Goal: Book appointment/travel/reservation

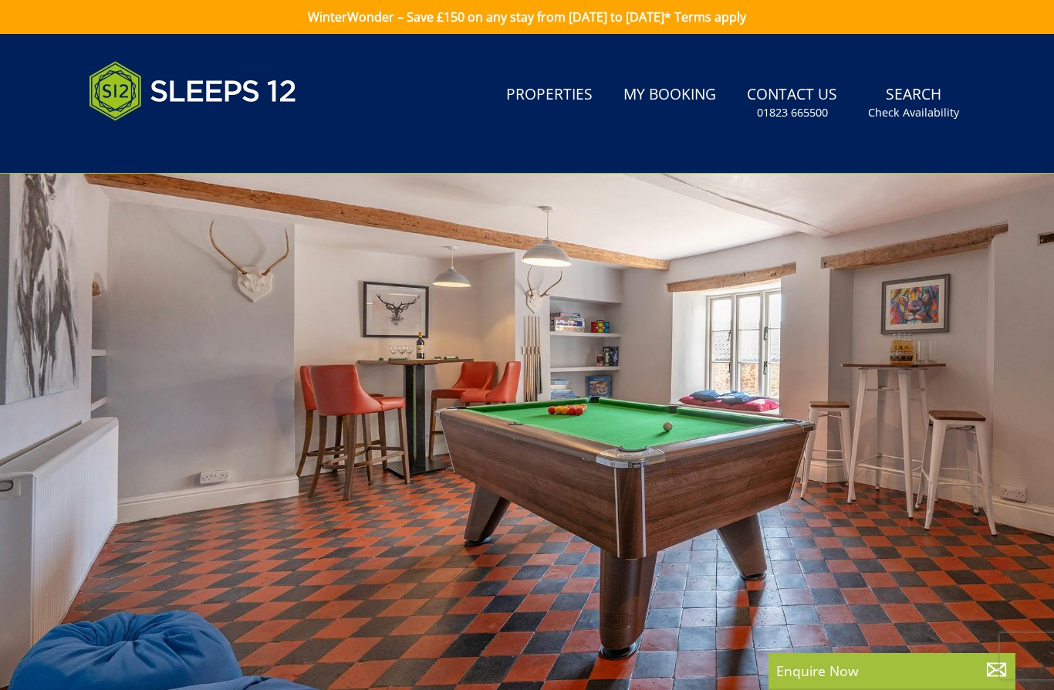
click at [670, 13] on link "WinterWonder – Save £150 on any stay from [DATE] to [DATE]* Terms apply" at bounding box center [527, 17] width 1054 height 34
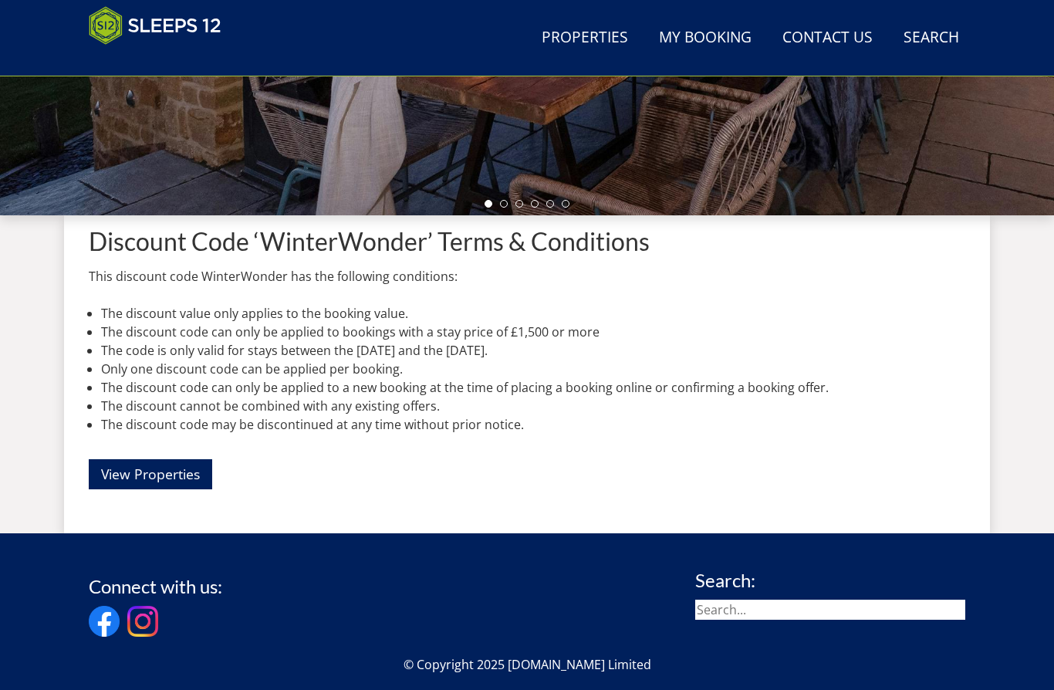
scroll to position [447, 0]
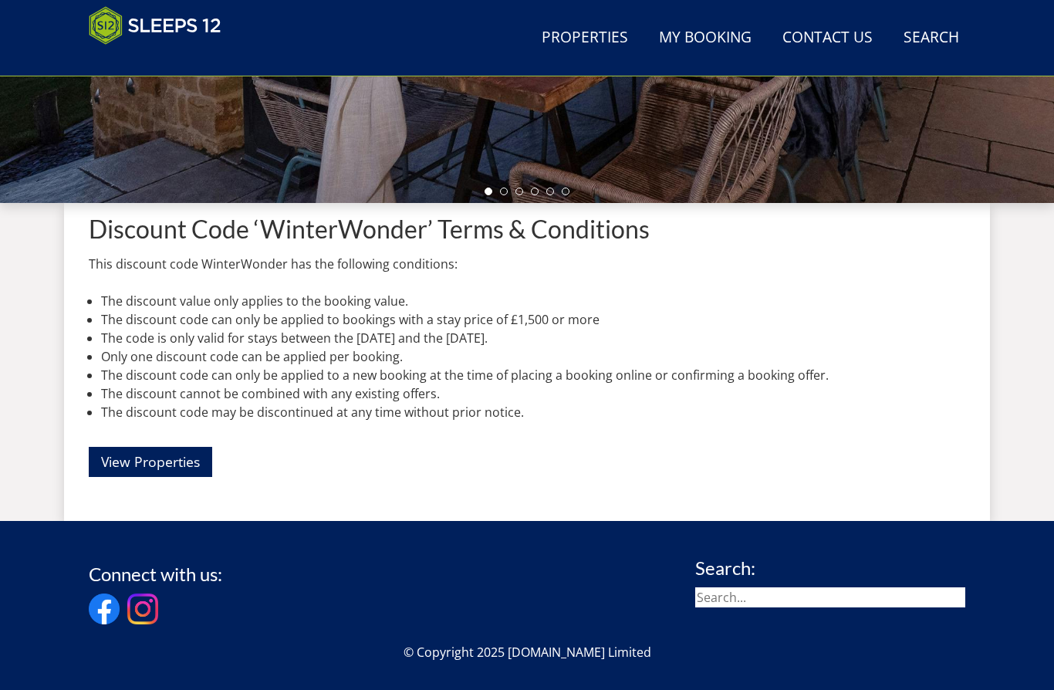
click at [160, 458] on link "View Properties" at bounding box center [150, 462] width 123 height 30
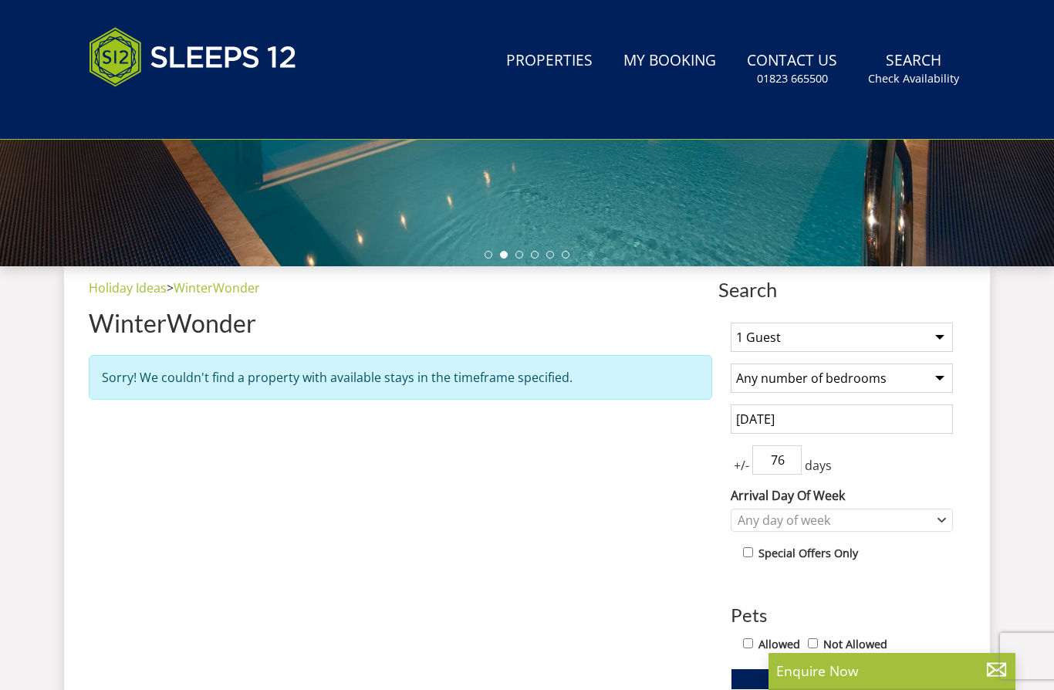
click at [942, 338] on select "1 Guest 2 Guests 3 Guests 4 Guests 5 Guests 6 Guests 7 Guests 8 Guests 9 Guests…" at bounding box center [842, 336] width 222 height 29
select select "8"
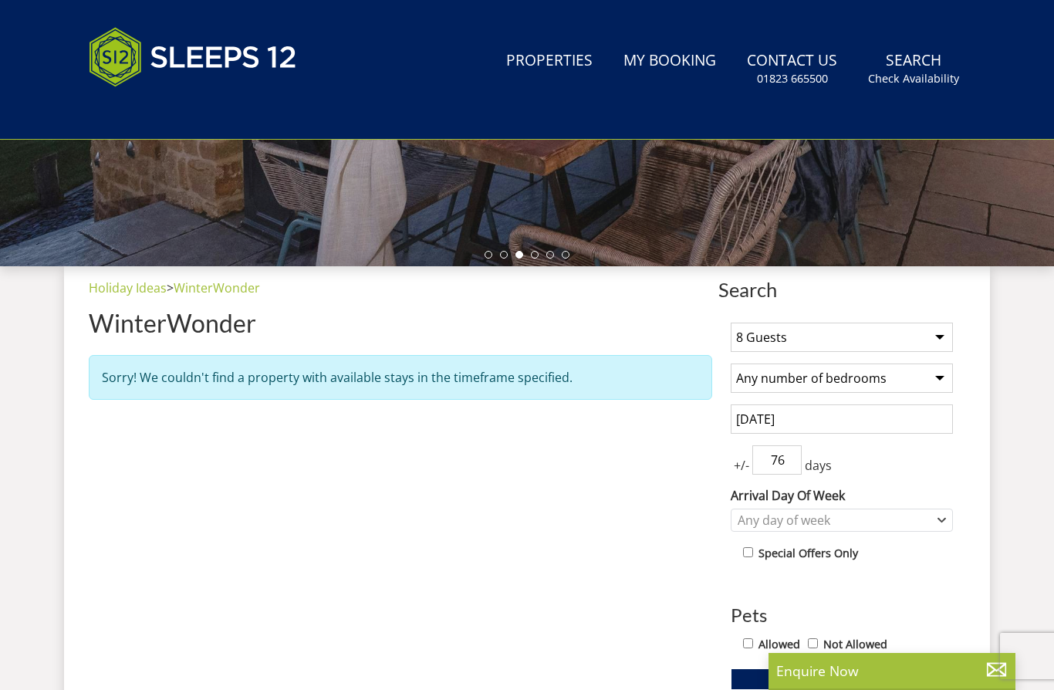
click at [939, 367] on select "Any number of bedrooms 4 Bedrooms 5 Bedrooms 6 Bedrooms 7 Bedrooms 8 Bedrooms 9…" at bounding box center [842, 377] width 222 height 29
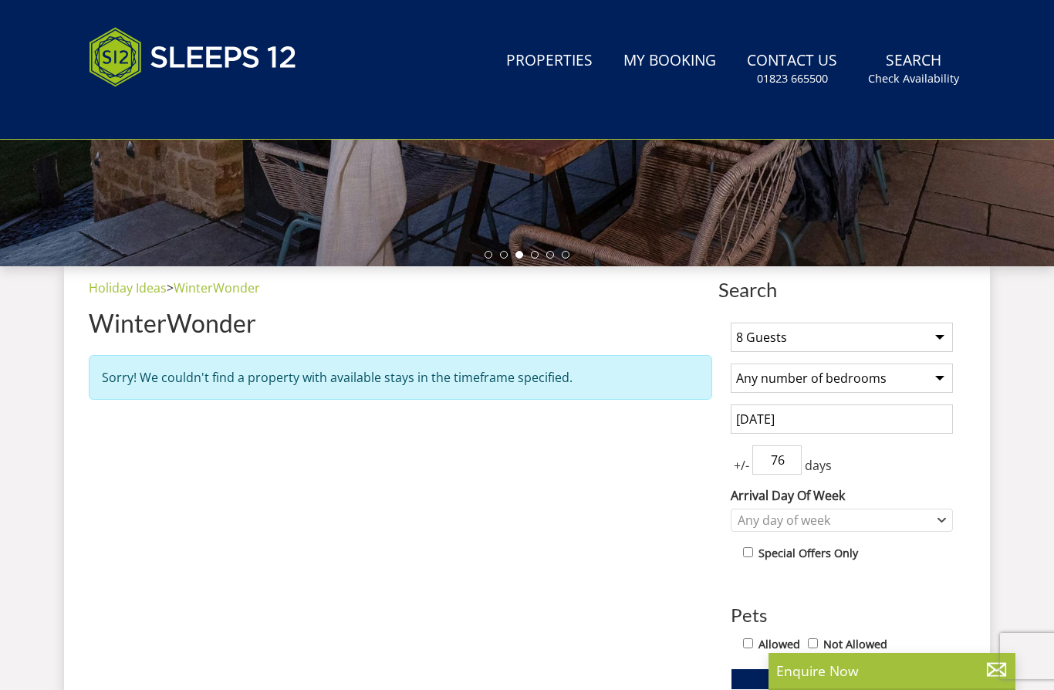
select select "5"
click at [852, 416] on input "[DATE]" at bounding box center [842, 418] width 222 height 29
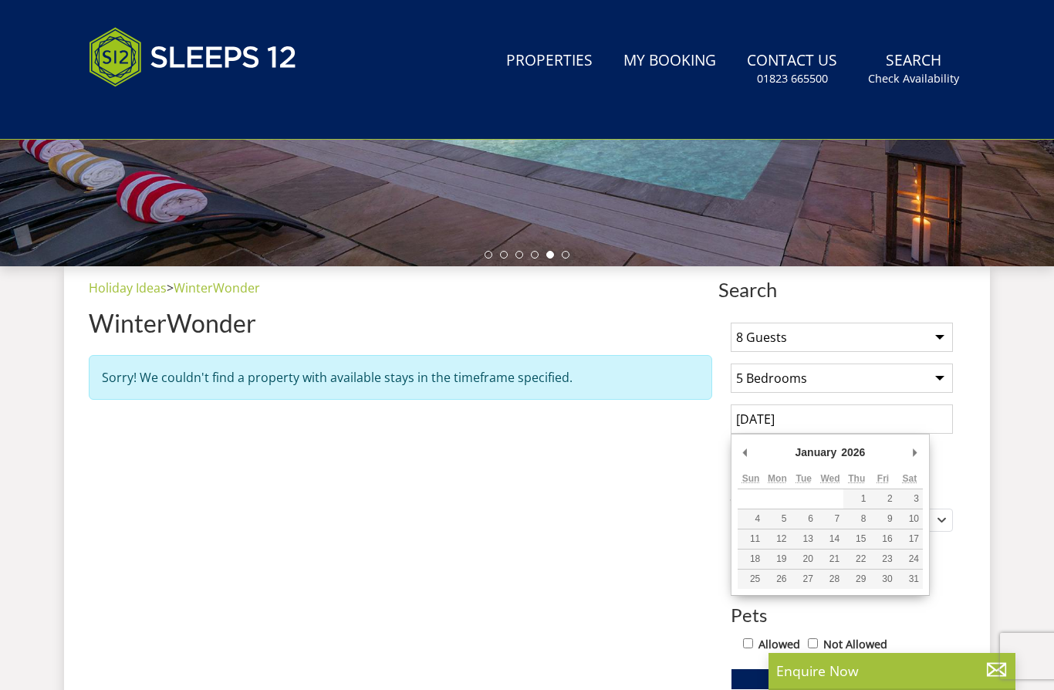
type input "[DATE]"
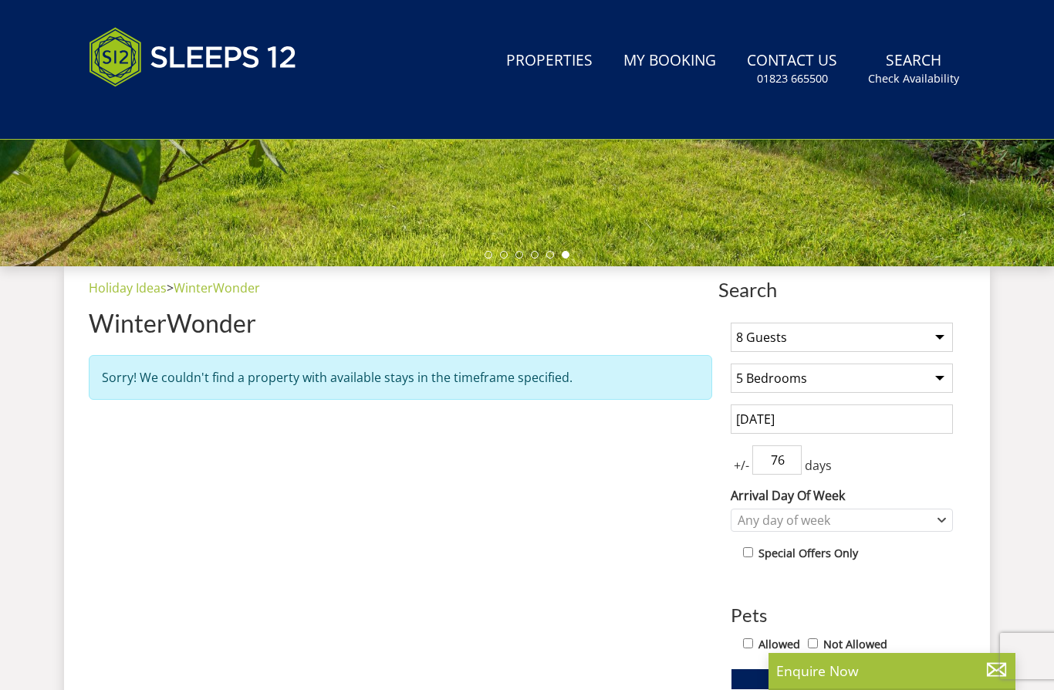
click at [801, 454] on input "76" at bounding box center [776, 459] width 49 height 29
type input "7"
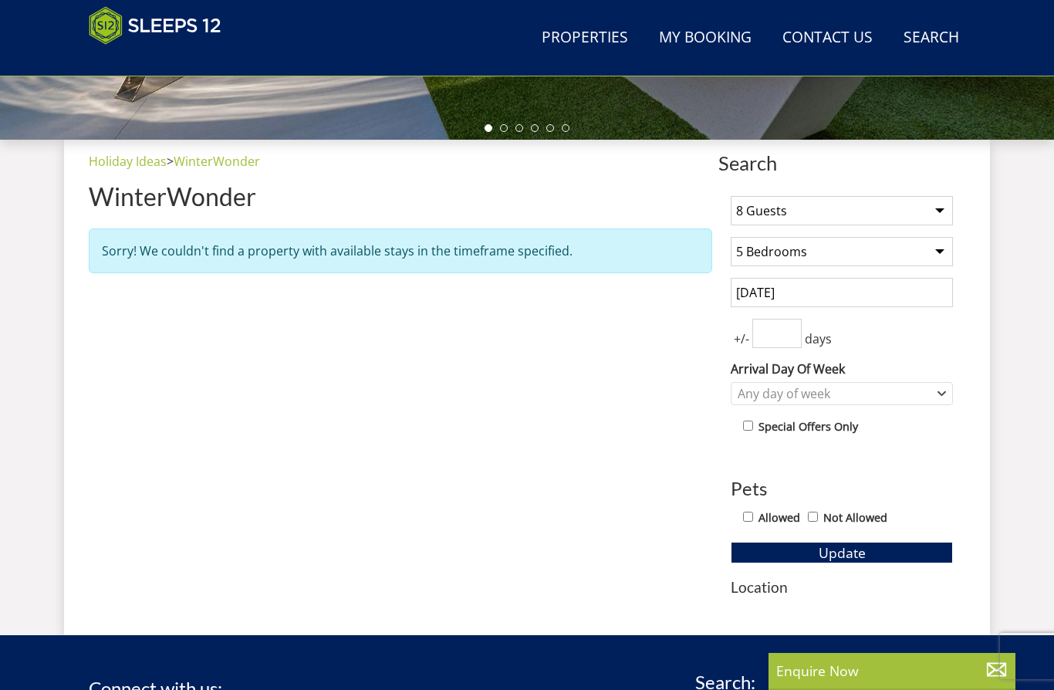
scroll to position [510, 0]
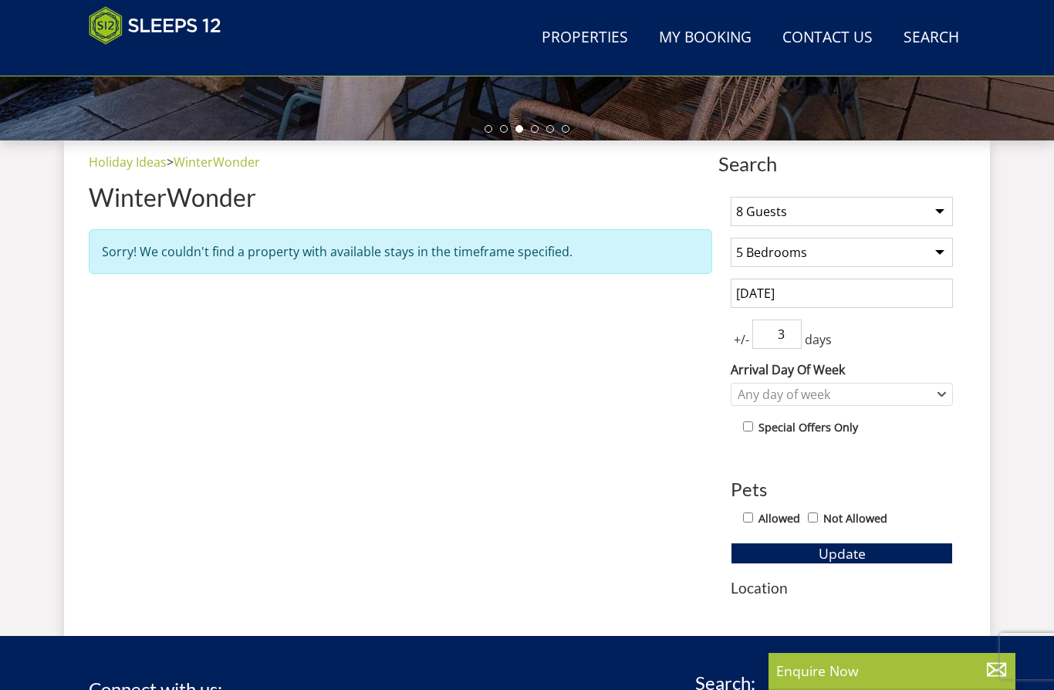
type input "3"
click at [939, 398] on icon "Combobox" at bounding box center [941, 394] width 8 height 9
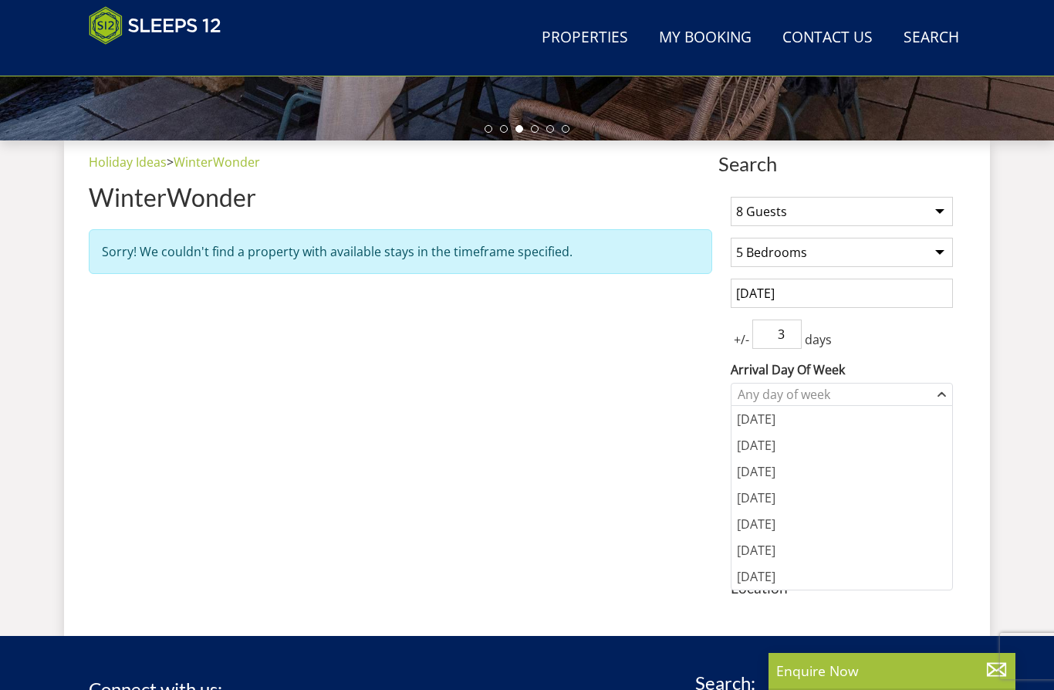
click at [778, 518] on div "[DATE]" at bounding box center [841, 524] width 221 height 26
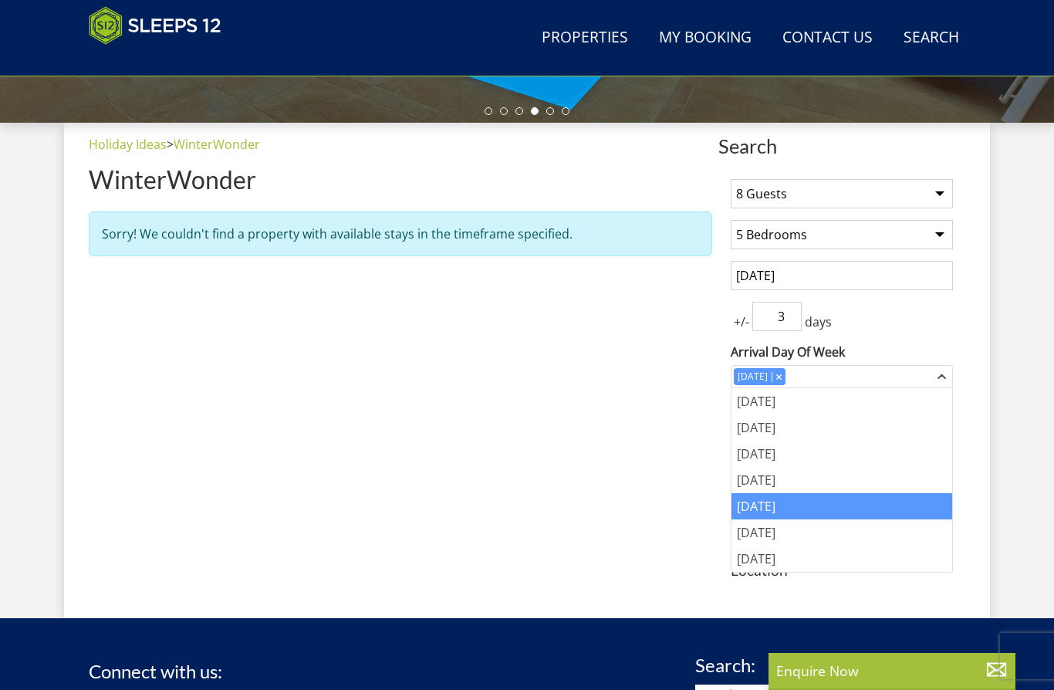
scroll to position [558, 0]
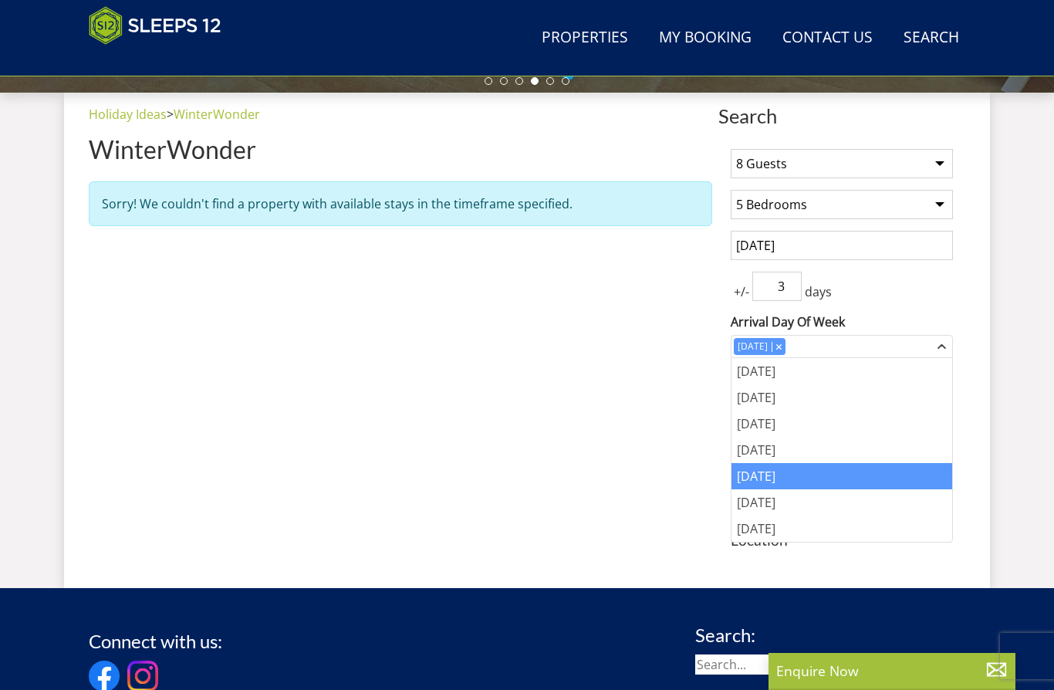
click at [987, 407] on div "Search Search 1 Guest 2 Guests 3 Guests 4 Guests 5 Guests 6 Guests 7 Guests 8 G…" at bounding box center [527, 328] width 926 height 471
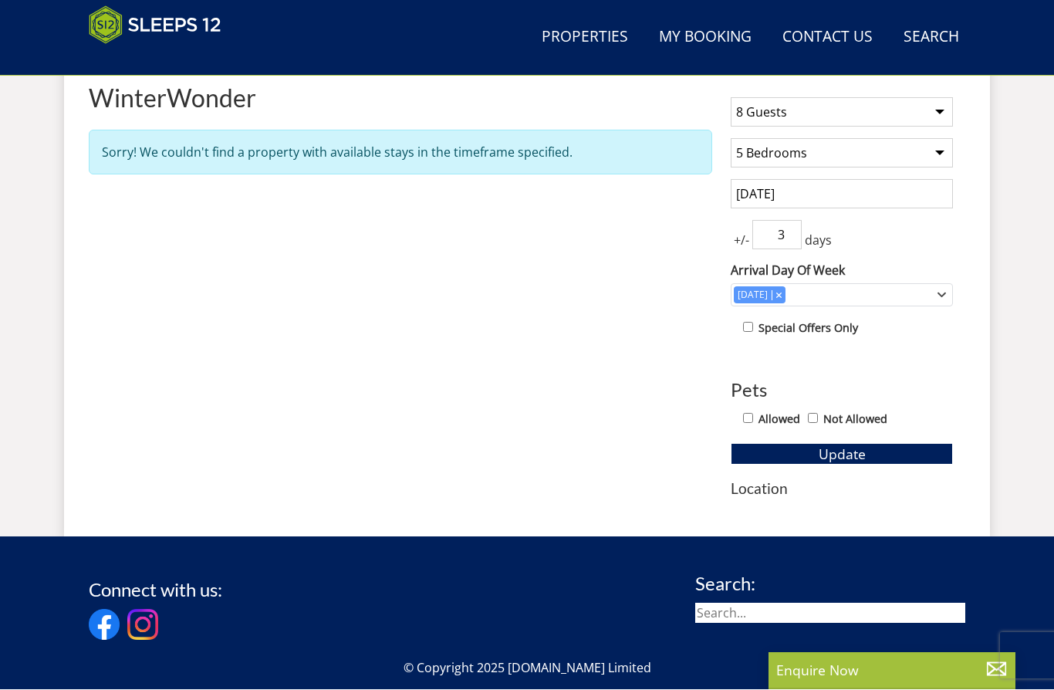
scroll to position [609, 0]
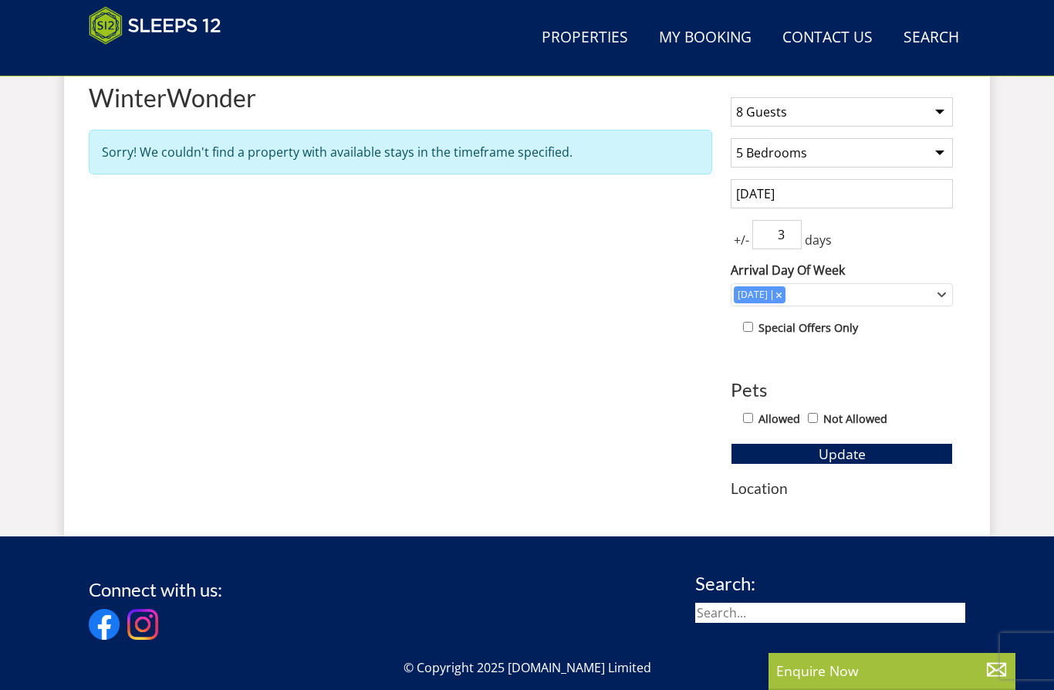
click at [859, 456] on span "Update" at bounding box center [842, 453] width 47 height 19
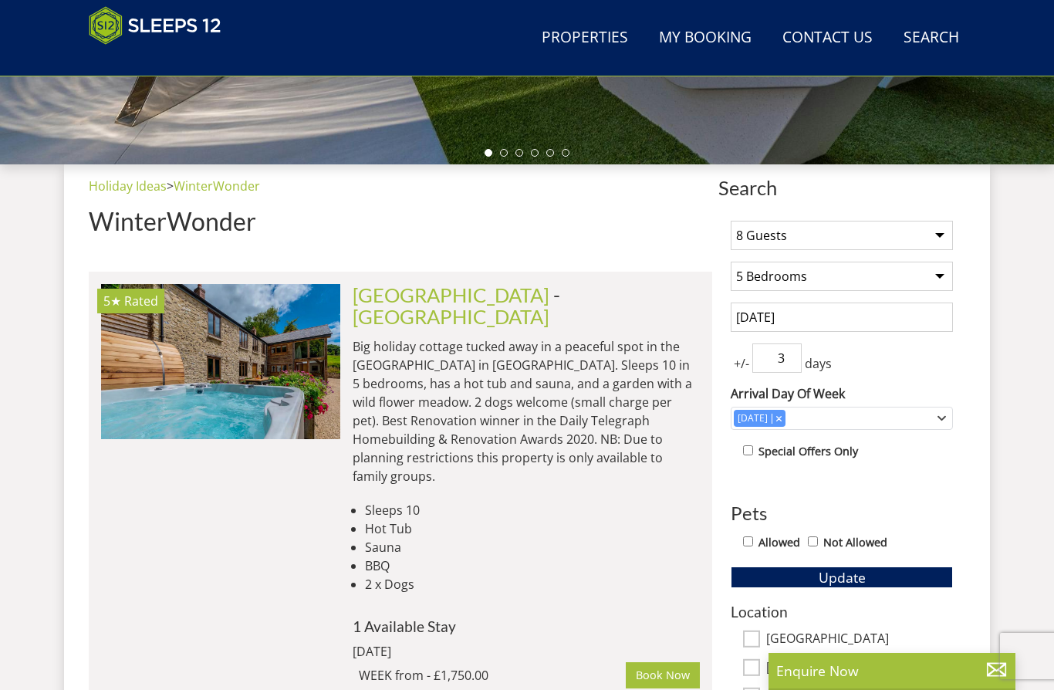
scroll to position [484, 0]
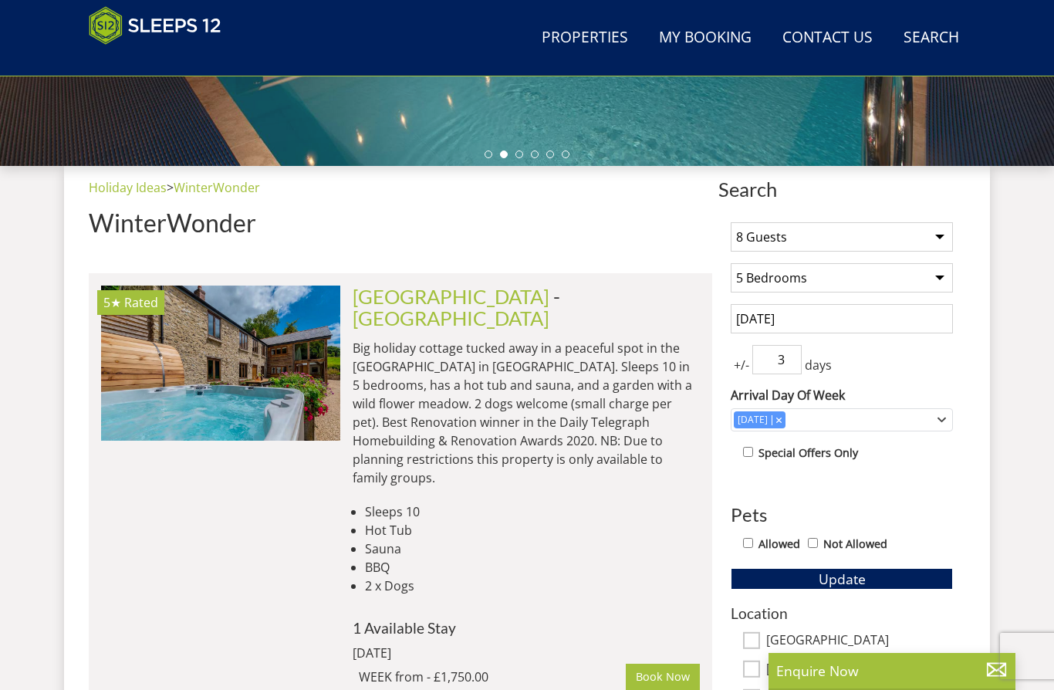
click at [831, 320] on input "[DATE]" at bounding box center [842, 318] width 222 height 29
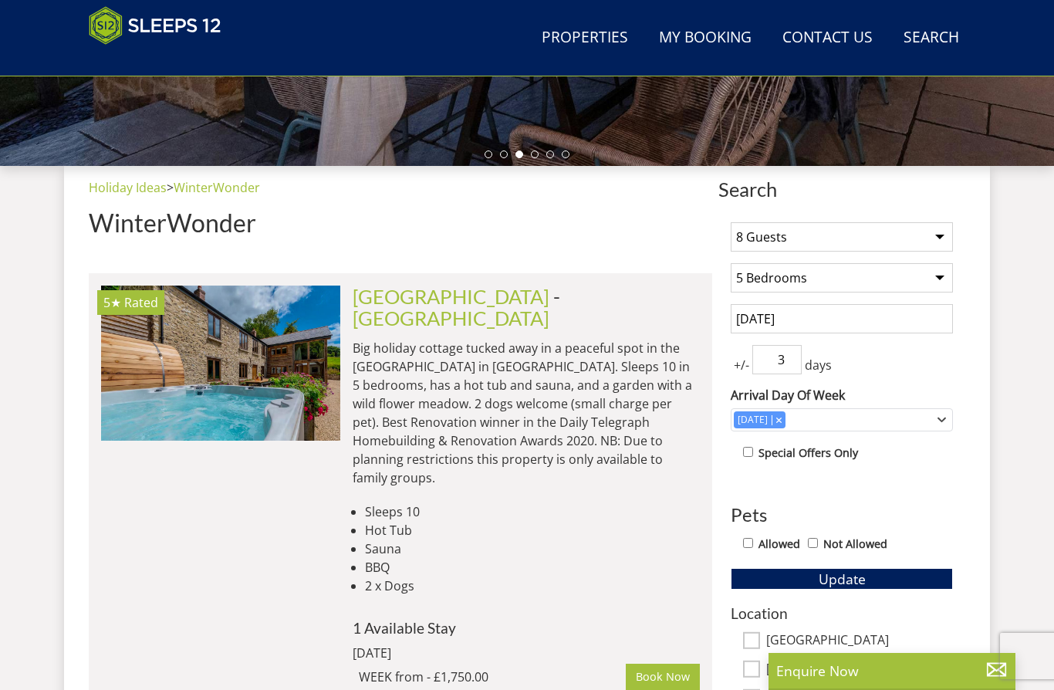
click at [820, 326] on input "[DATE]" at bounding box center [842, 318] width 222 height 29
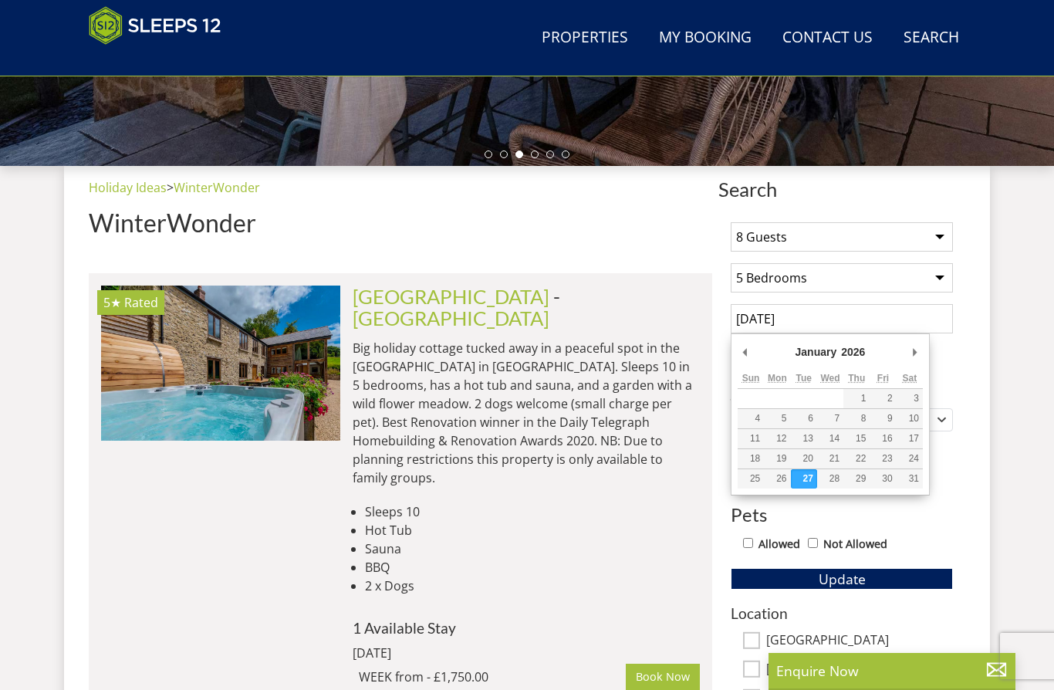
type input "[DATE]"
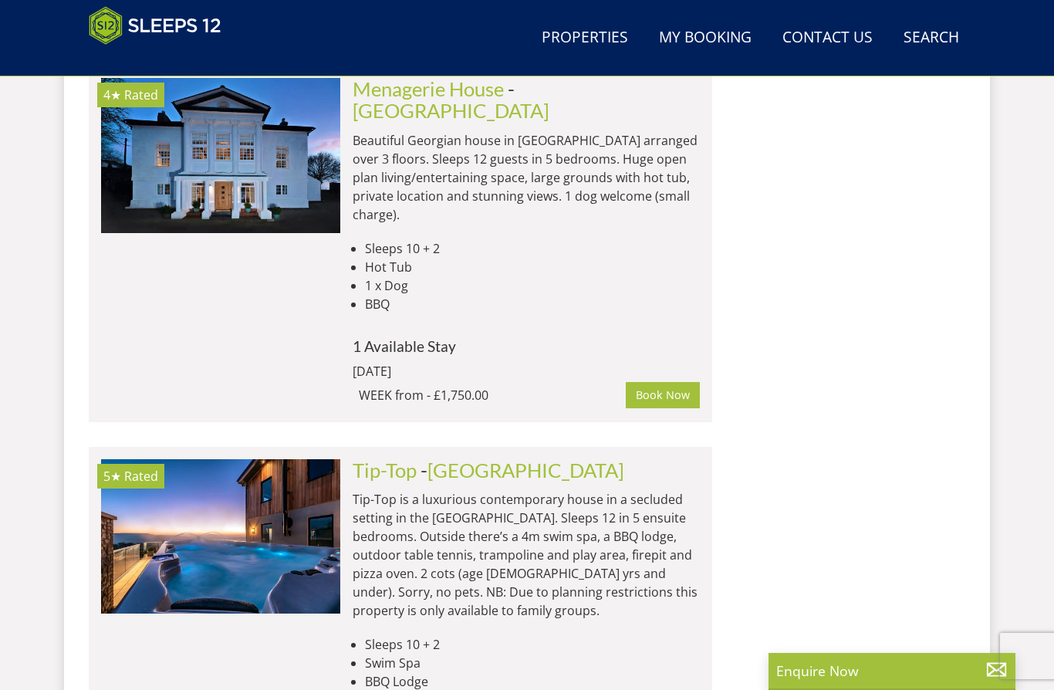
scroll to position [1992, 0]
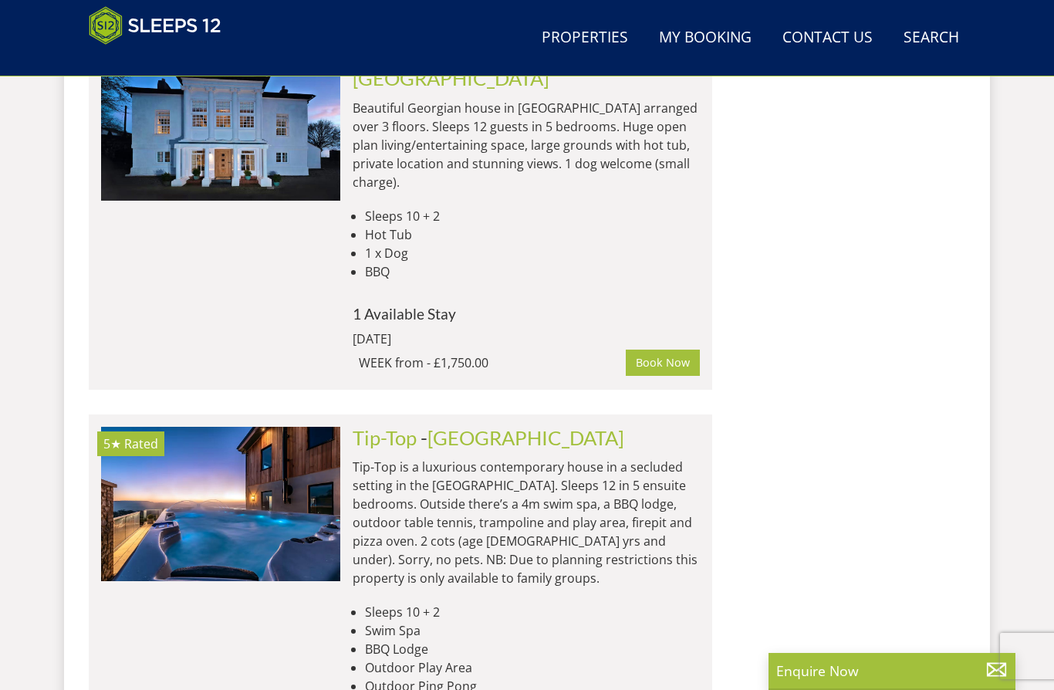
click at [638, 457] on p "Tip-Top is a luxurious contemporary house in a secluded setting in the [GEOGRAP…" at bounding box center [526, 522] width 347 height 130
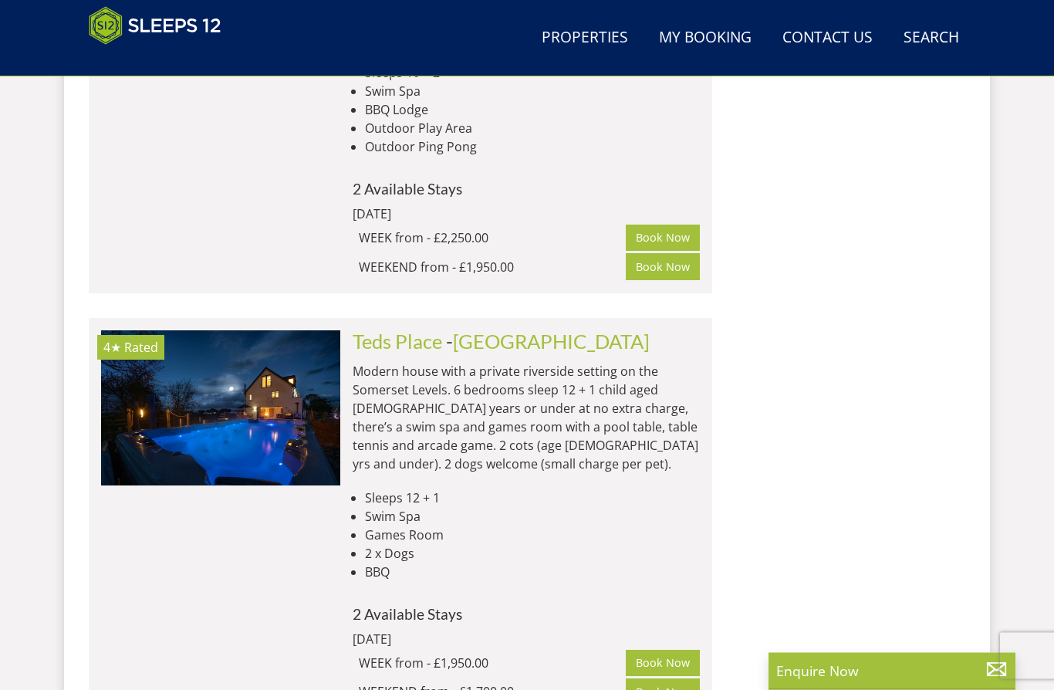
scroll to position [2531, 0]
click at [294, 330] on img at bounding box center [220, 407] width 239 height 154
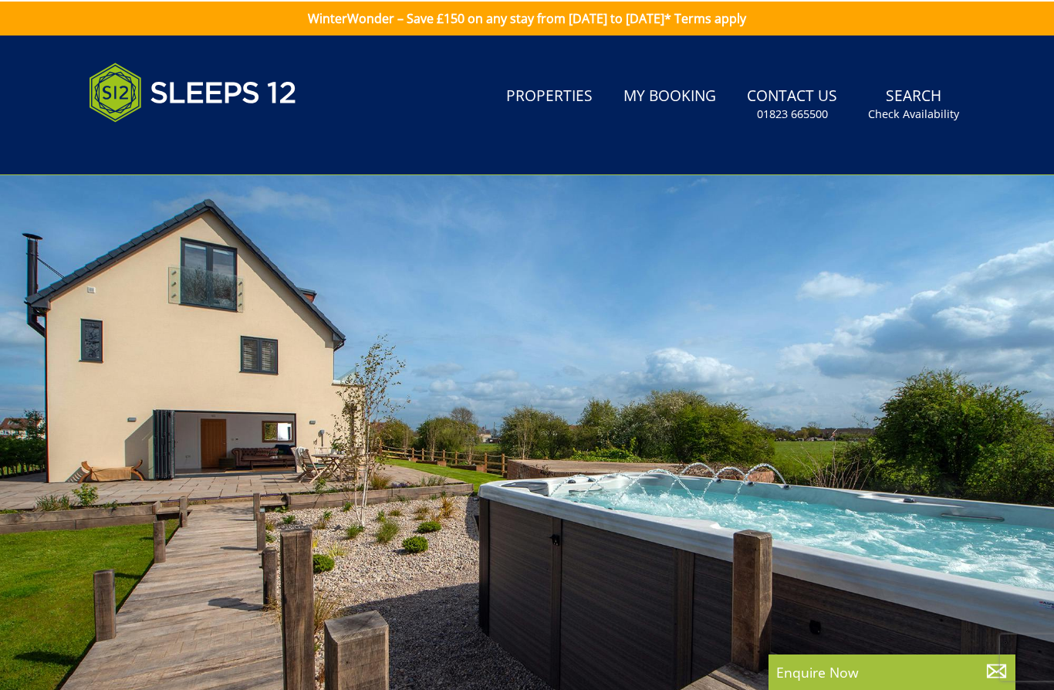
scroll to position [2531, 0]
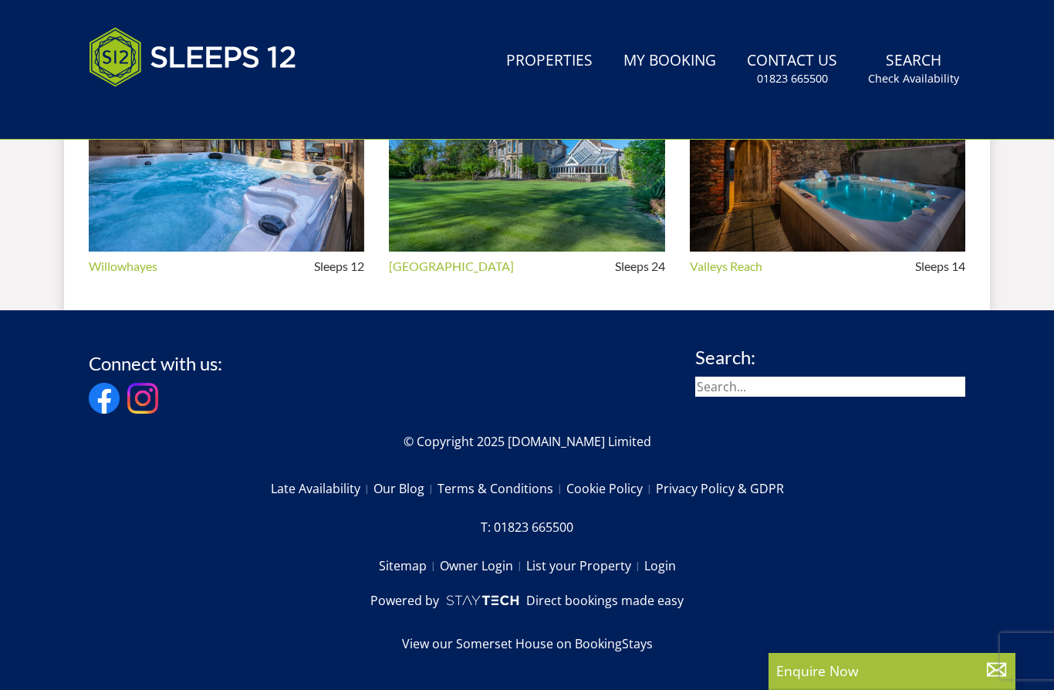
select select "8"
select select "5"
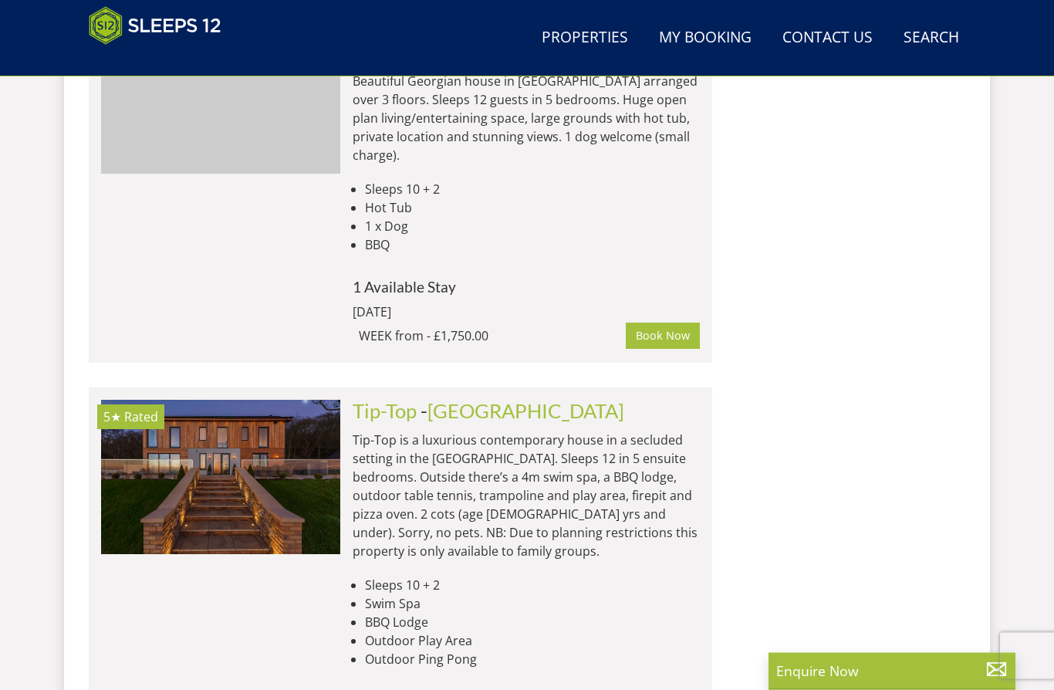
scroll to position [2019, 0]
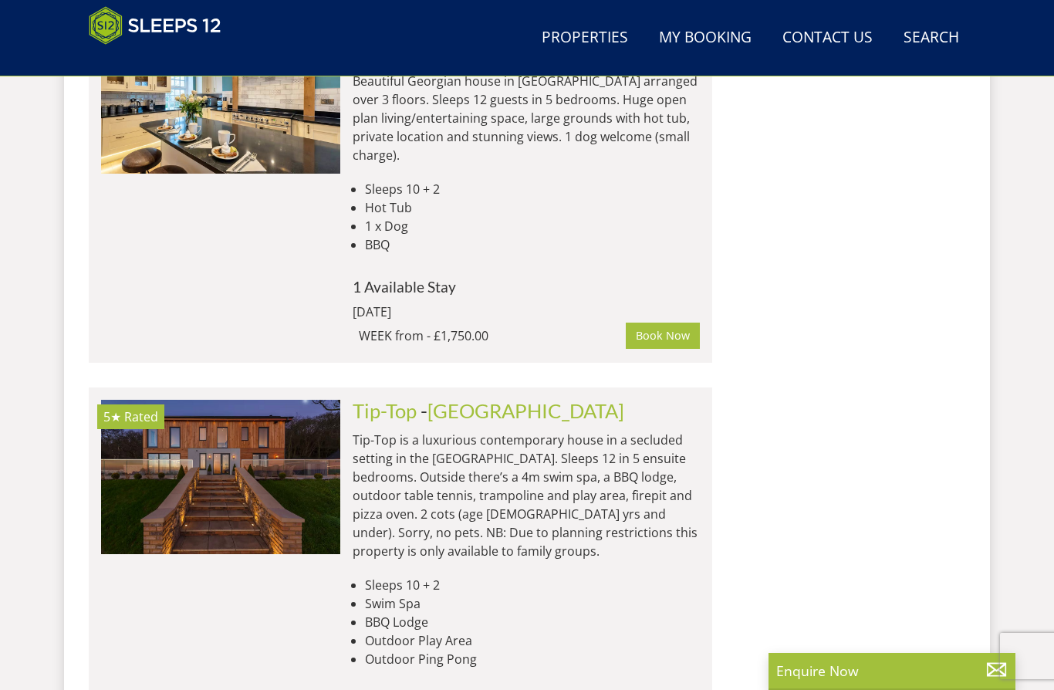
click at [257, 400] on img at bounding box center [220, 477] width 239 height 154
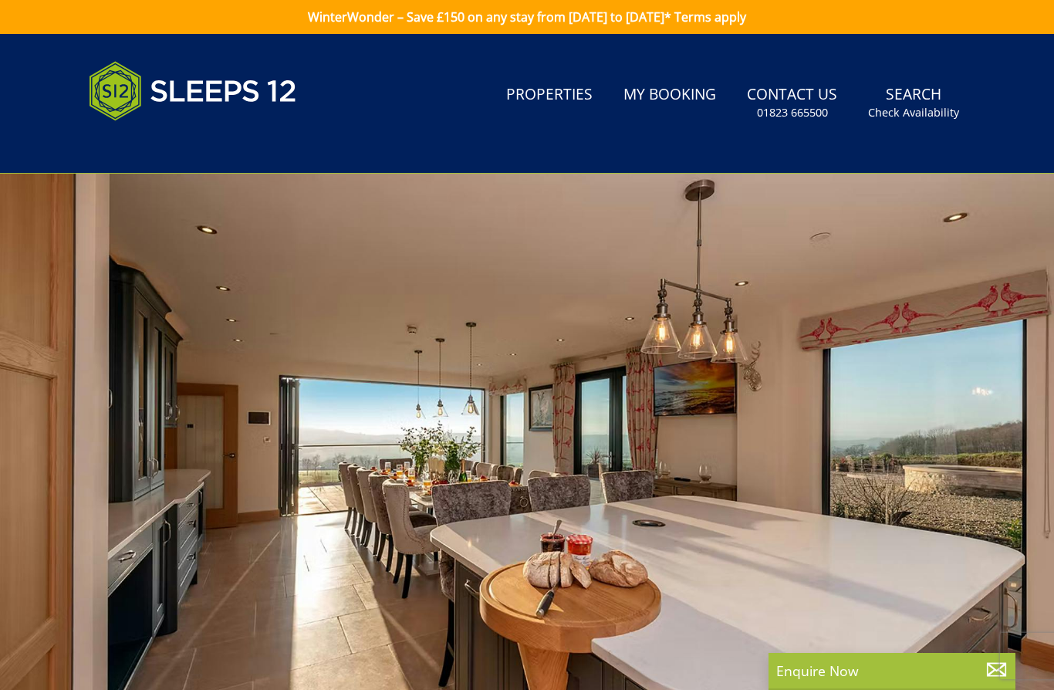
select select "8"
select select "5"
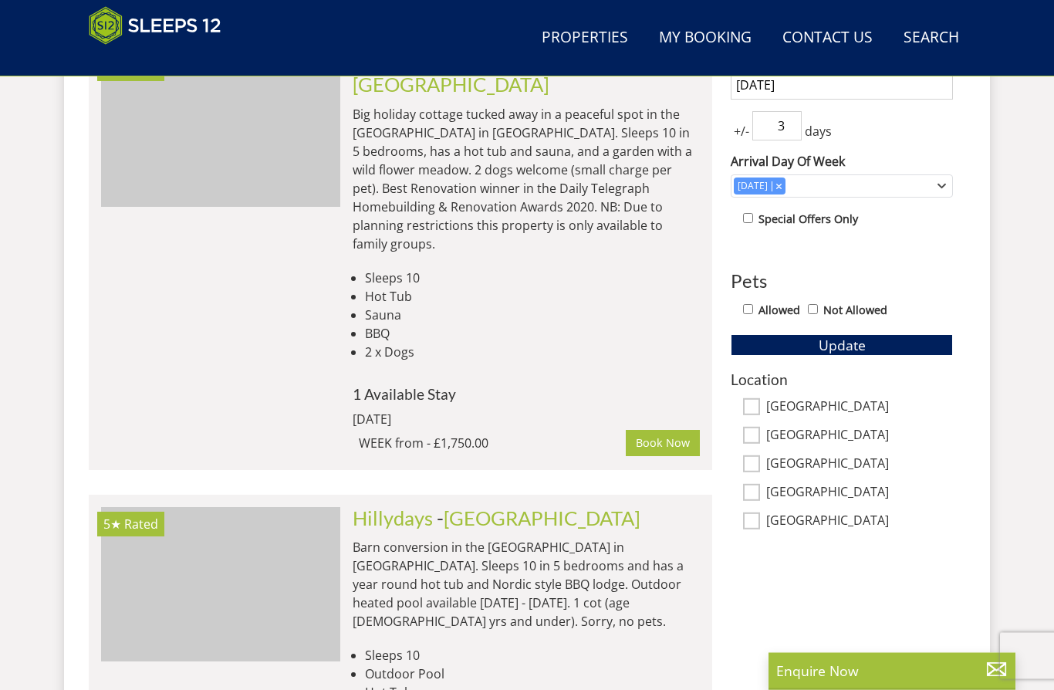
scroll to position [718, 0]
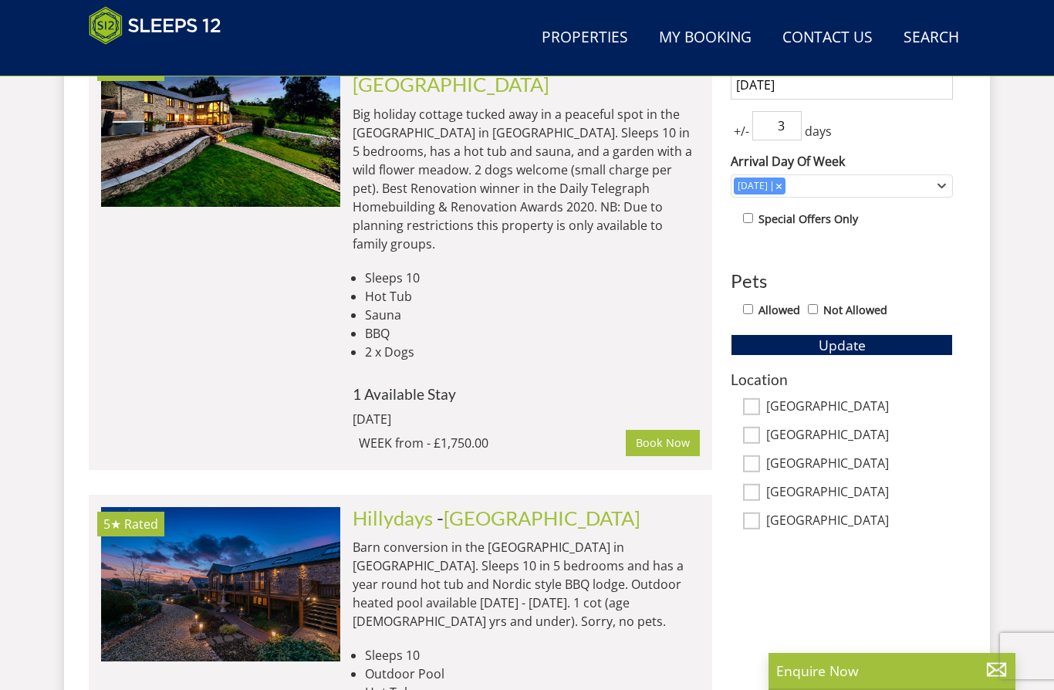
click at [760, 399] on div "[GEOGRAPHIC_DATA]" at bounding box center [842, 407] width 222 height 17
click at [756, 402] on input "[GEOGRAPHIC_DATA]" at bounding box center [751, 406] width 17 height 17
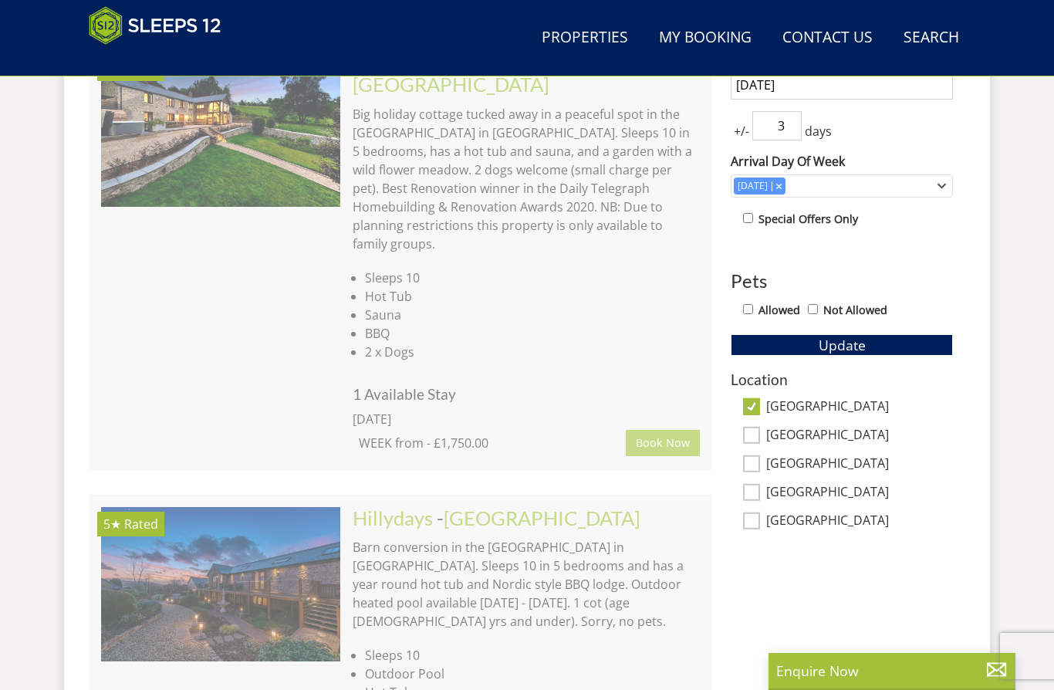
click at [758, 411] on input "[GEOGRAPHIC_DATA]" at bounding box center [751, 406] width 17 height 17
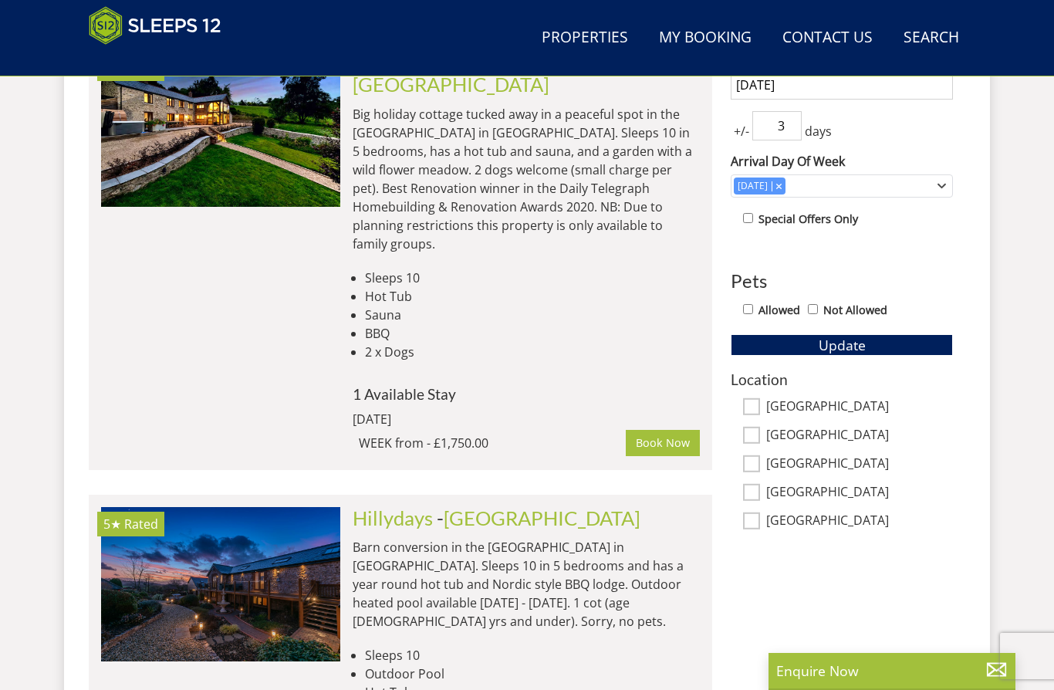
click at [759, 403] on input "[GEOGRAPHIC_DATA]" at bounding box center [751, 406] width 17 height 17
checkbox input "true"
click at [754, 430] on input "[GEOGRAPHIC_DATA]" at bounding box center [751, 435] width 17 height 17
checkbox input "true"
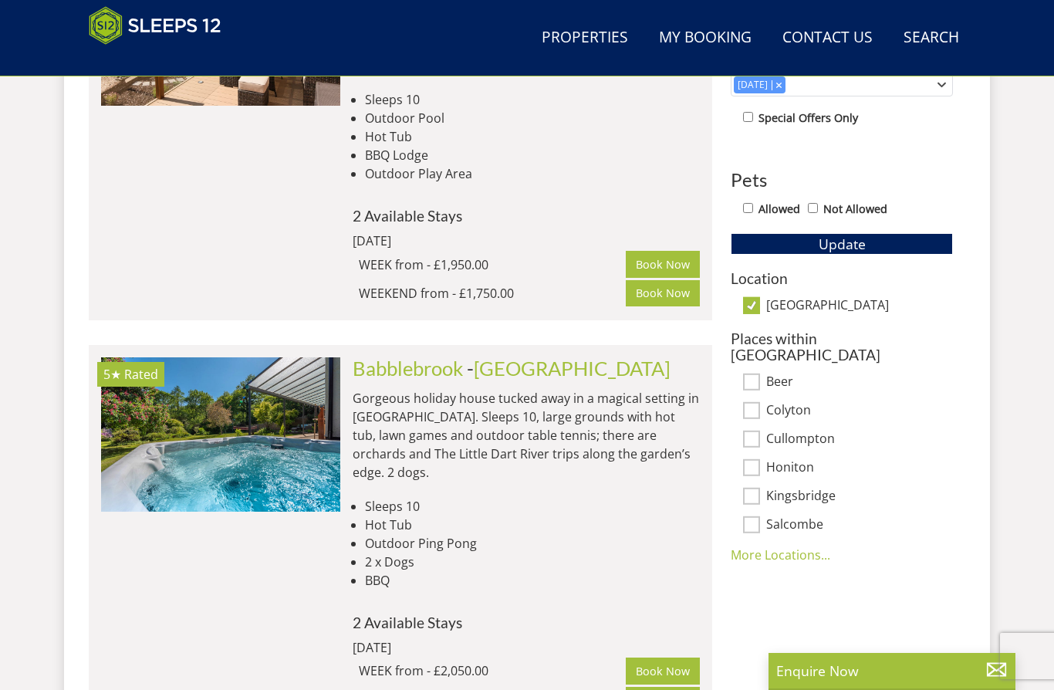
scroll to position [820, 0]
click at [849, 235] on span "Update" at bounding box center [842, 243] width 47 height 19
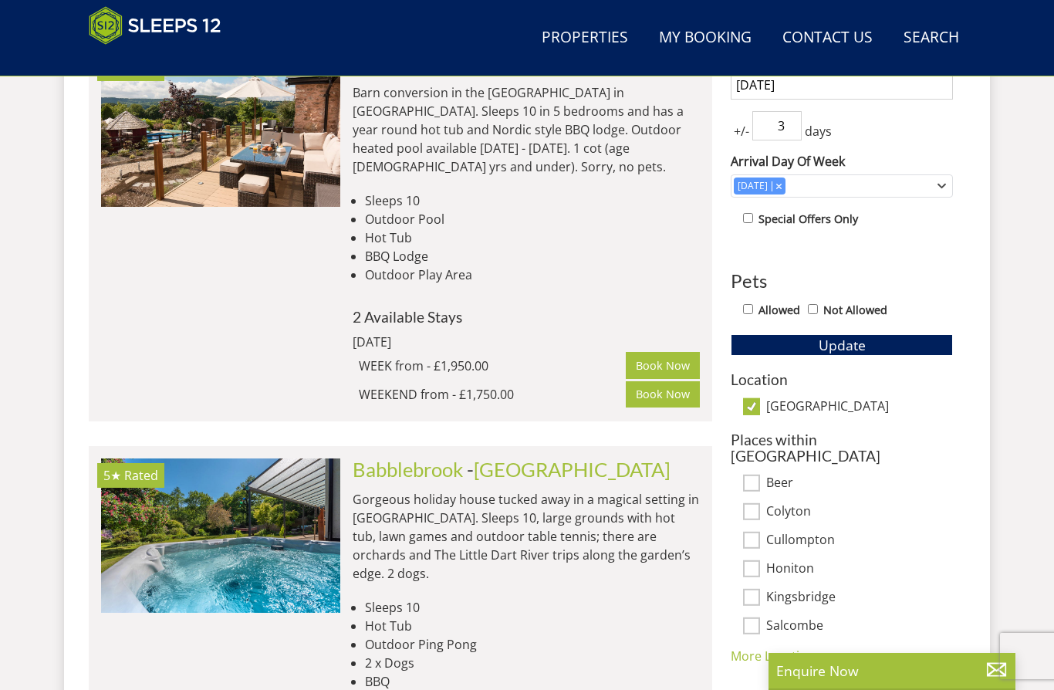
scroll to position [717, 0]
click at [774, 373] on h3 "Location" at bounding box center [842, 380] width 222 height 16
click at [775, 400] on label "[GEOGRAPHIC_DATA]" at bounding box center [859, 408] width 187 height 17
click at [760, 399] on input "[GEOGRAPHIC_DATA]" at bounding box center [751, 407] width 17 height 17
checkbox input "false"
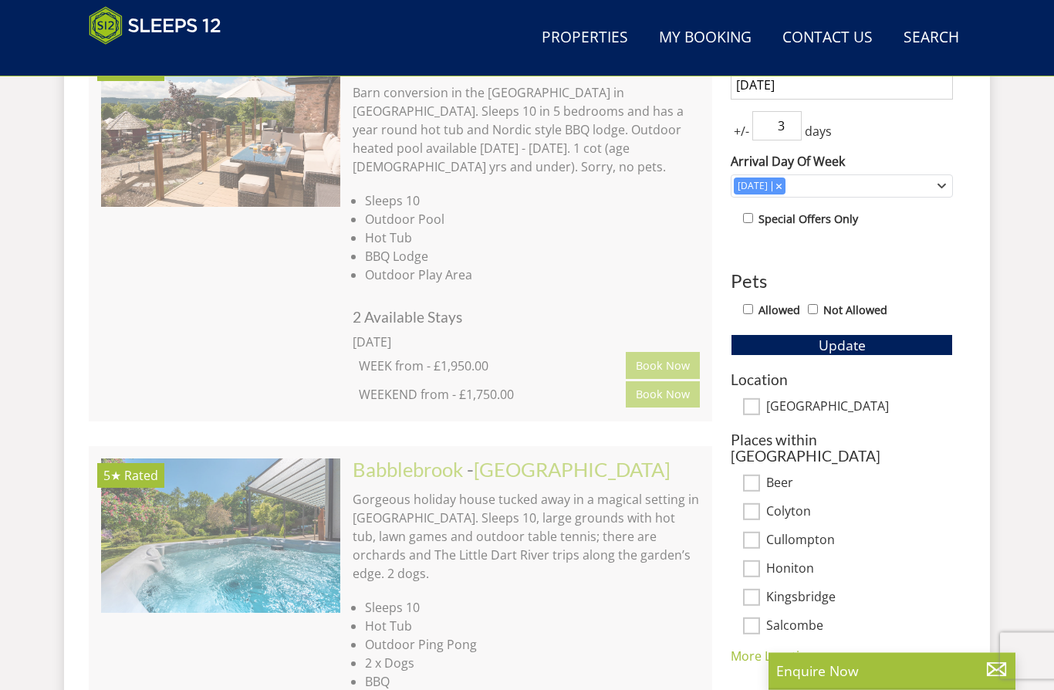
scroll to position [718, 0]
click at [782, 372] on h3 "Location" at bounding box center [842, 379] width 222 height 16
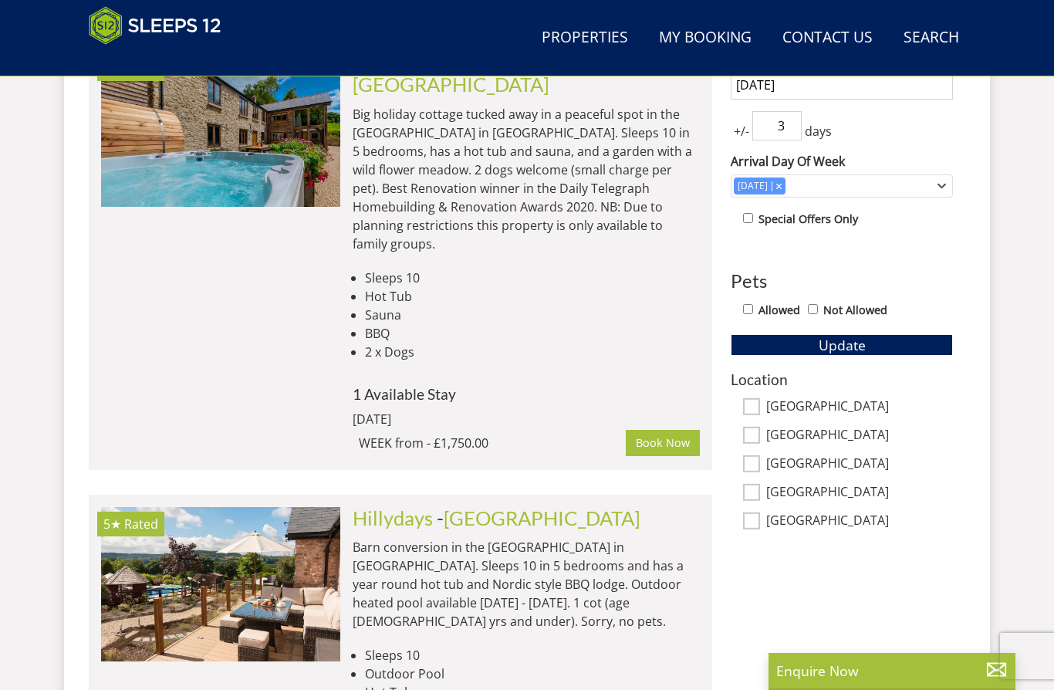
click at [767, 400] on label "[GEOGRAPHIC_DATA]" at bounding box center [859, 407] width 187 height 17
click at [760, 400] on input "[GEOGRAPHIC_DATA]" at bounding box center [751, 406] width 17 height 17
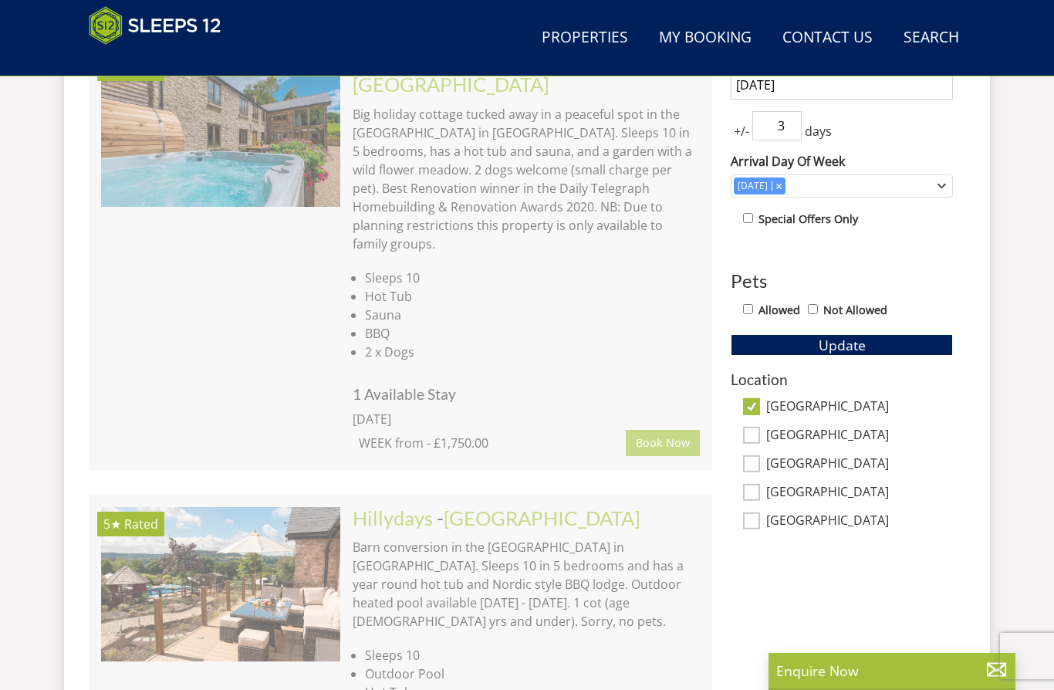
click at [755, 413] on input "[GEOGRAPHIC_DATA]" at bounding box center [751, 406] width 17 height 17
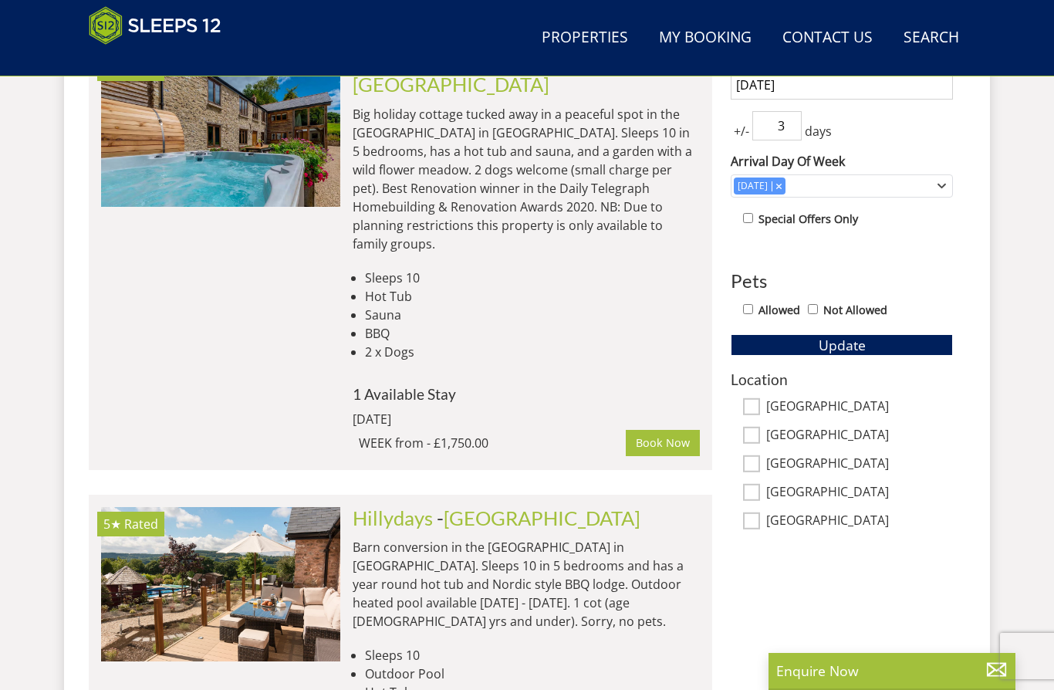
click at [759, 398] on input "[GEOGRAPHIC_DATA]" at bounding box center [751, 406] width 17 height 17
checkbox input "true"
click at [761, 424] on div "Location [GEOGRAPHIC_DATA] [GEOGRAPHIC_DATA][PERSON_NAME][GEOGRAPHIC_DATA] [GEO…" at bounding box center [842, 450] width 222 height 159
click at [758, 427] on input "[GEOGRAPHIC_DATA]" at bounding box center [751, 435] width 17 height 17
checkbox input "true"
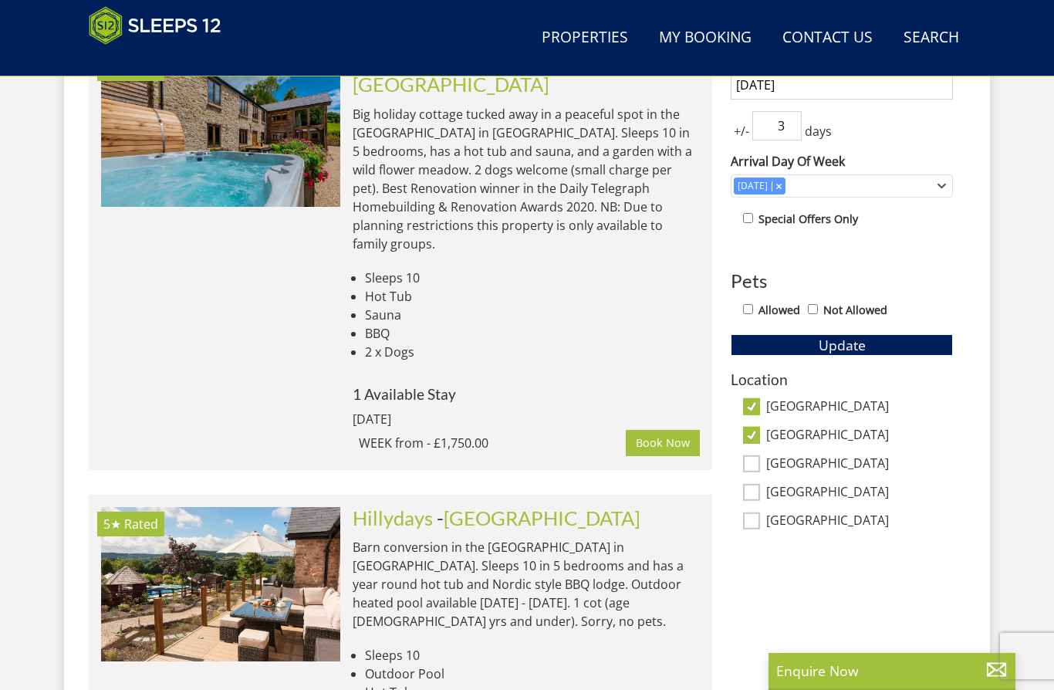
click at [855, 342] on span "Update" at bounding box center [842, 345] width 47 height 19
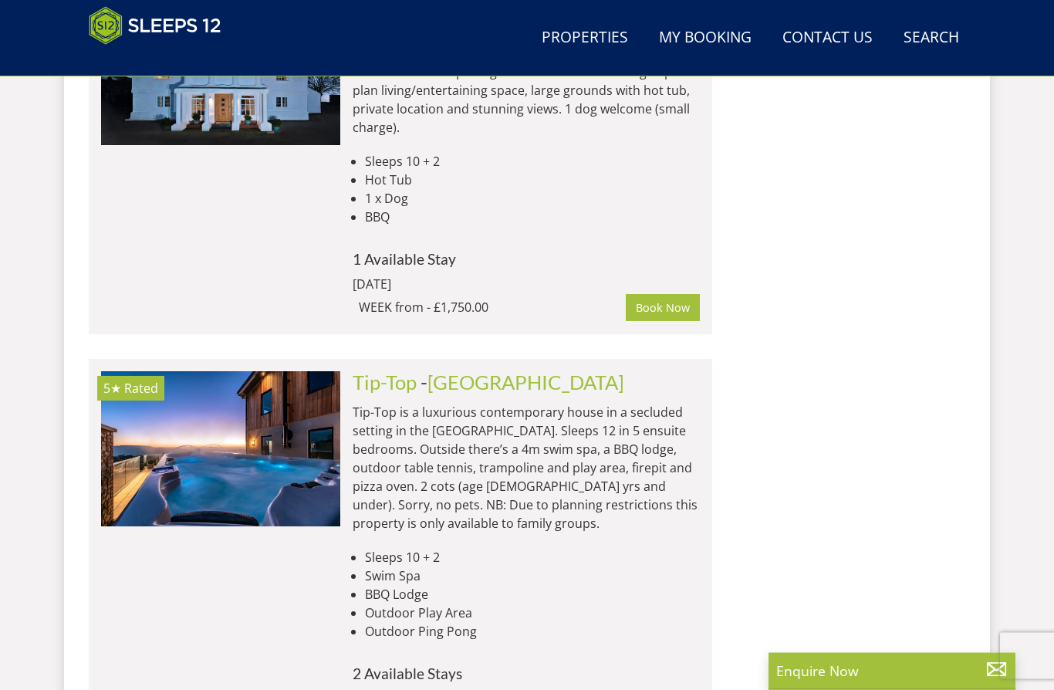
scroll to position [1592, 0]
click at [240, 391] on img at bounding box center [220, 448] width 239 height 154
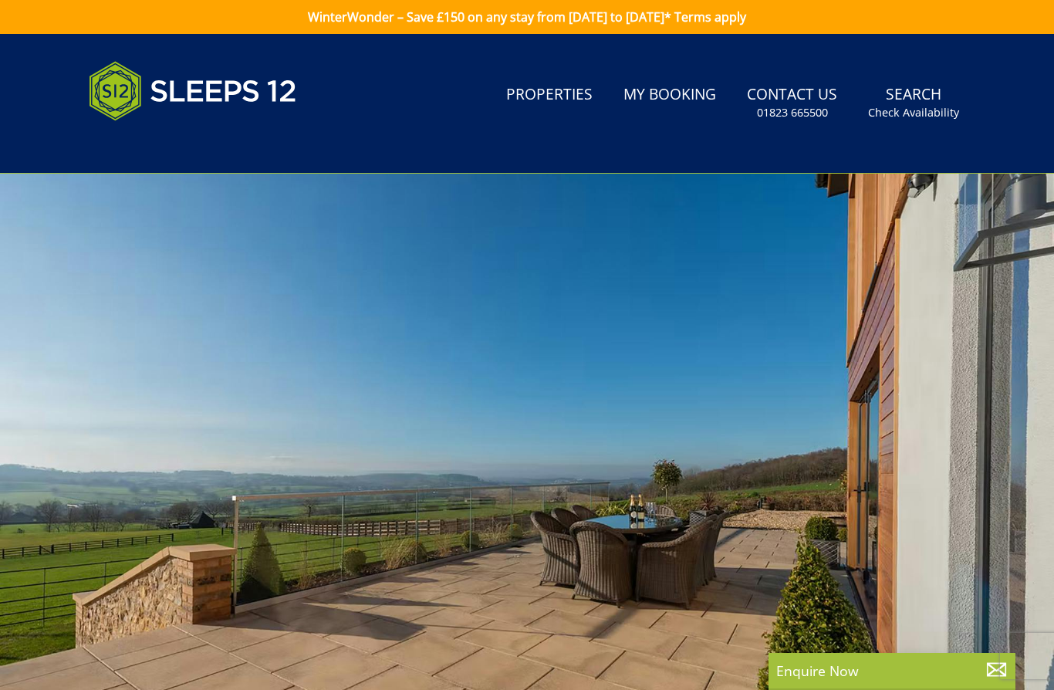
select select "8"
select select "5"
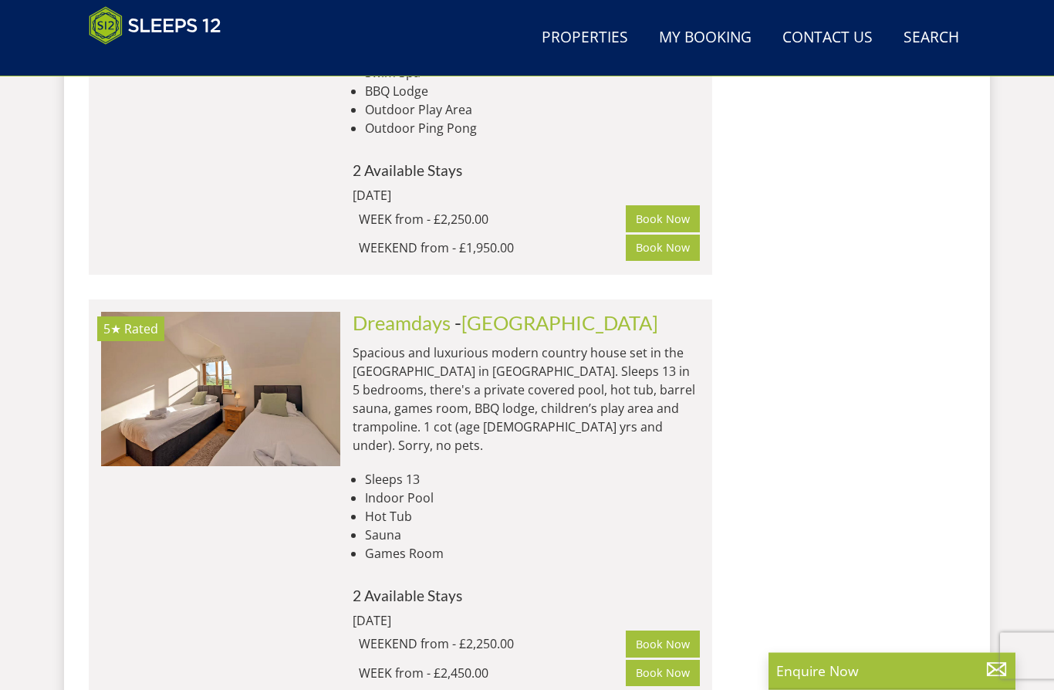
scroll to position [2095, 0]
click at [553, 343] on p "Spacious and luxurious modern country house set in the [GEOGRAPHIC_DATA] in [GE…" at bounding box center [526, 398] width 347 height 111
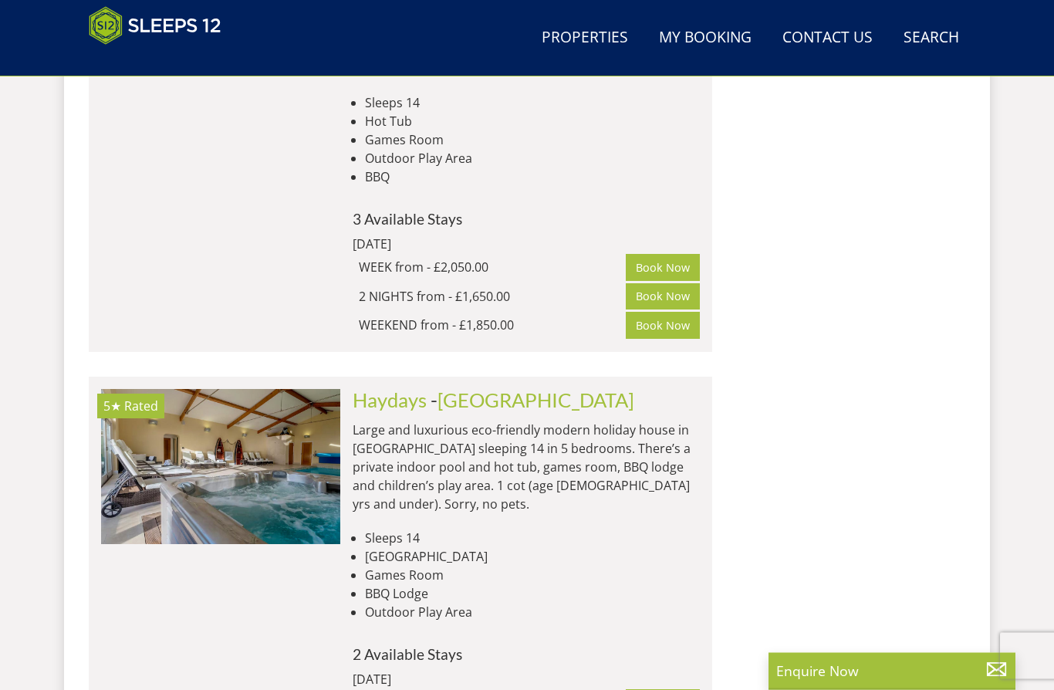
scroll to position [2938, 0]
click at [531, 565] on li "Games Room" at bounding box center [532, 574] width 335 height 19
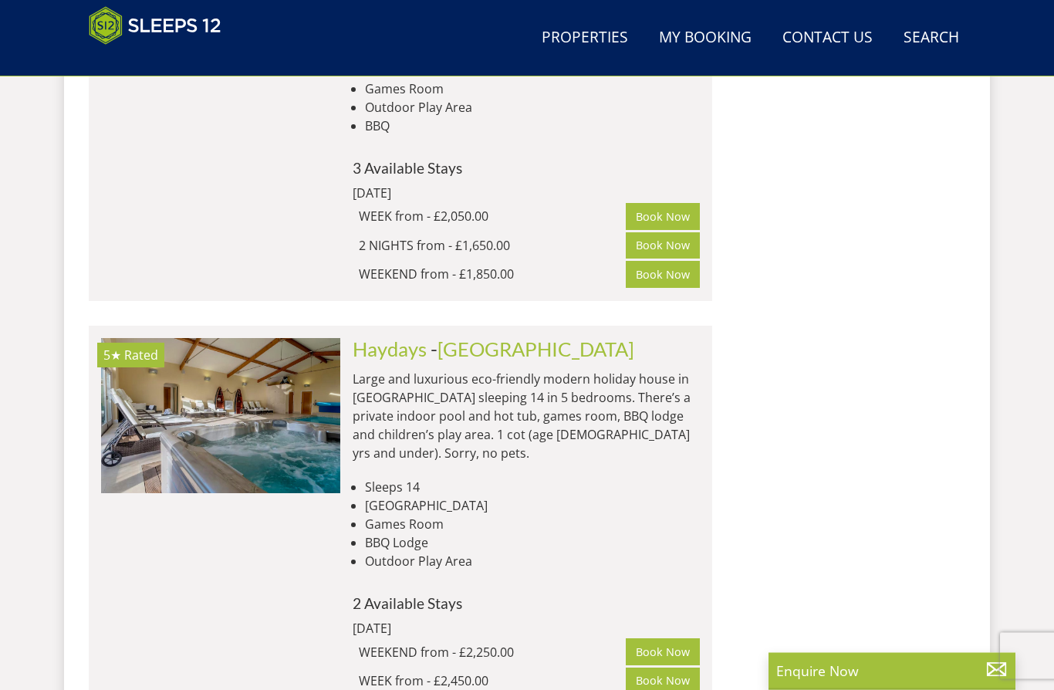
scroll to position [2988, 0]
click at [337, 338] on img at bounding box center [220, 415] width 239 height 154
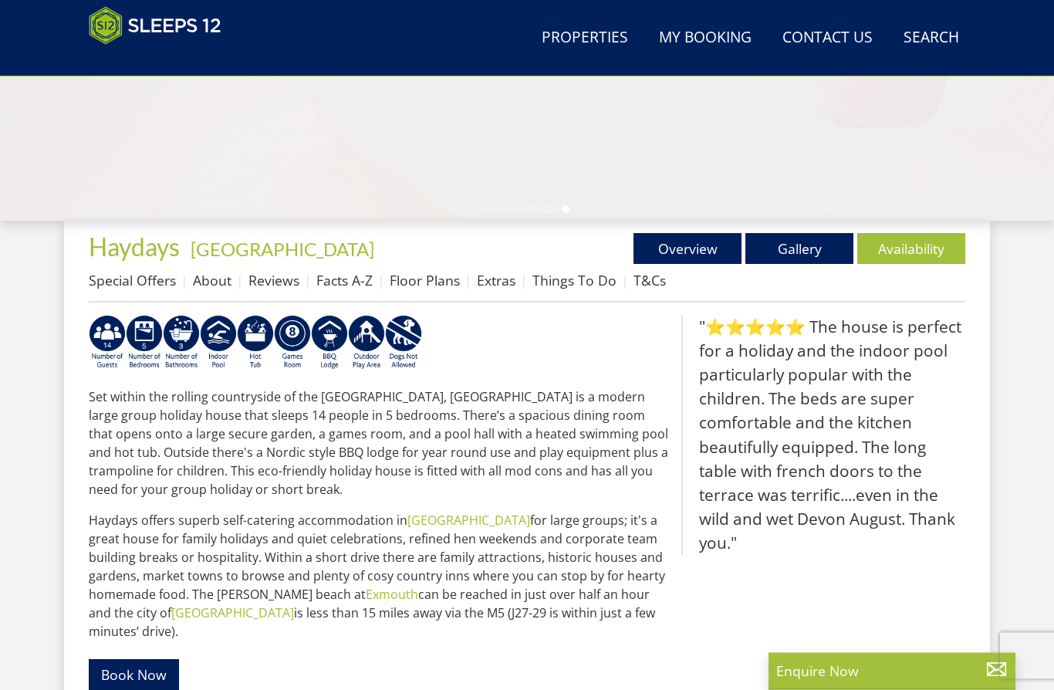
scroll to position [430, 0]
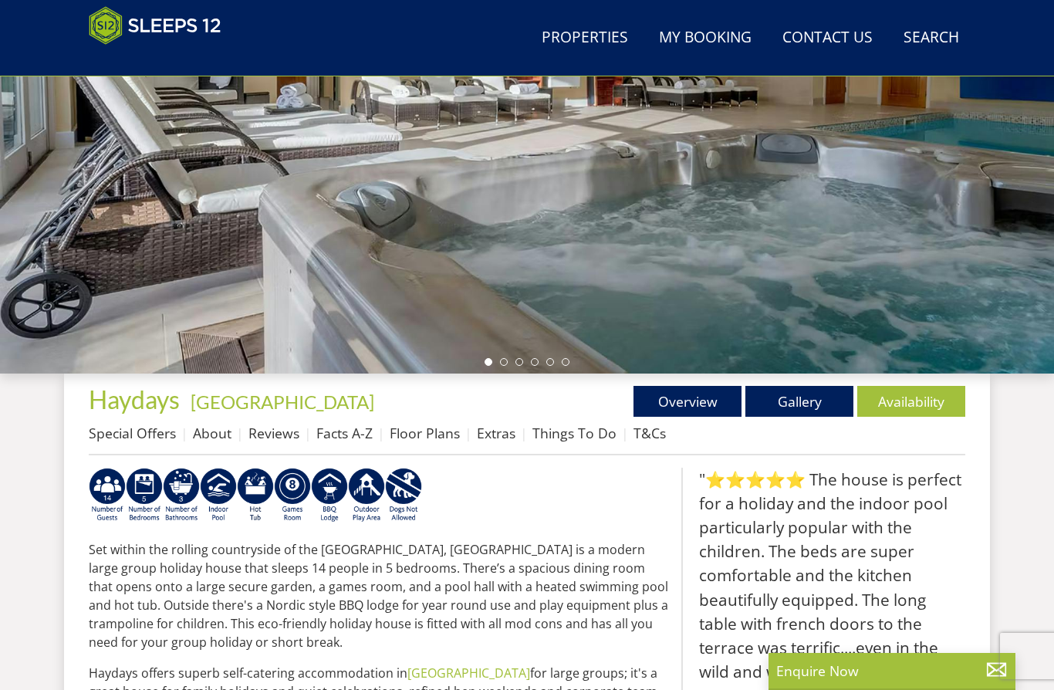
select select "8"
select select "5"
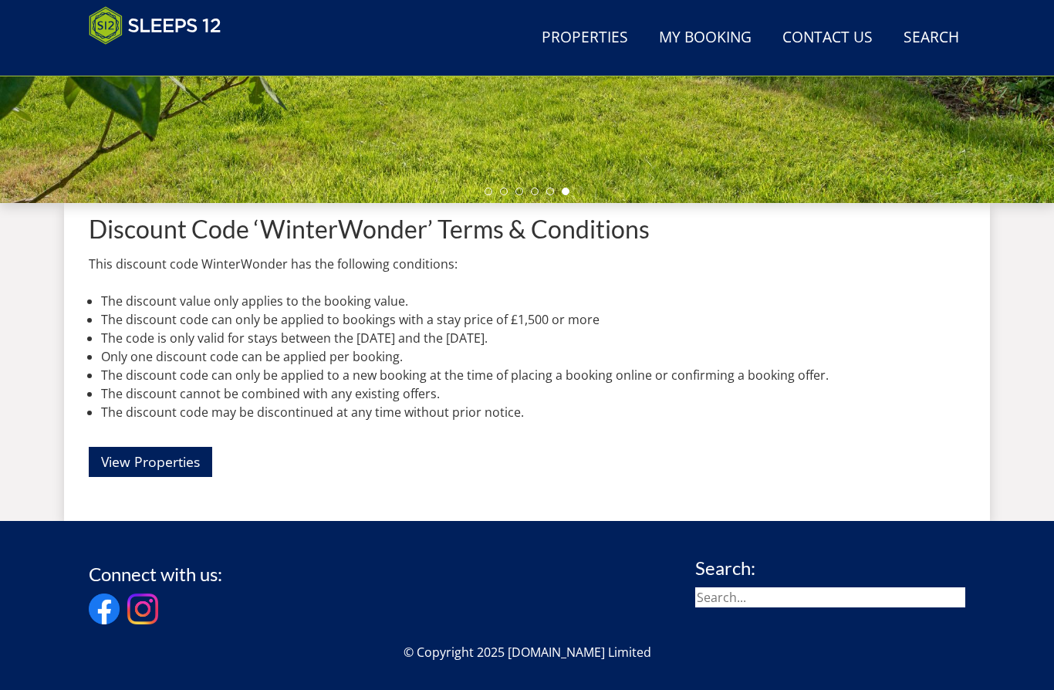
scroll to position [216, 0]
